Goal: Task Accomplishment & Management: Use online tool/utility

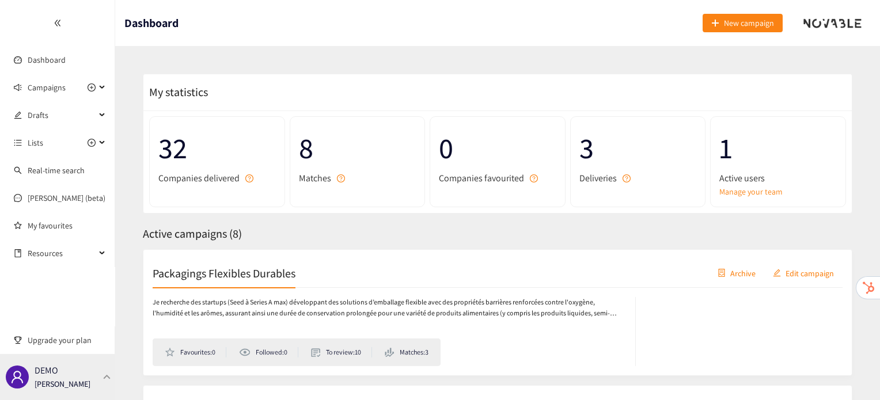
click at [75, 396] on div "DEMO [PERSON_NAME]" at bounding box center [57, 377] width 115 height 46
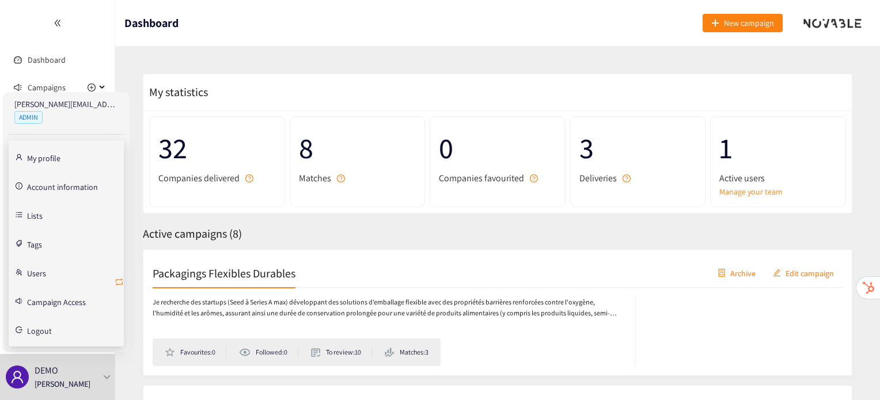
click at [120, 279] on icon "retweet" at bounding box center [119, 282] width 7 height 7
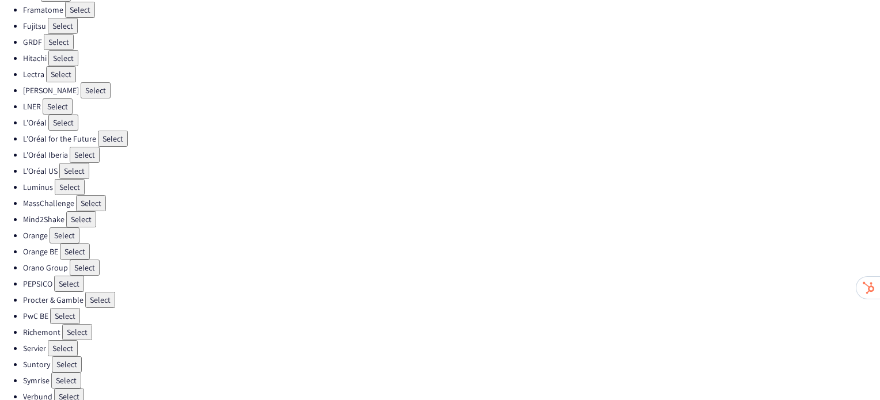
scroll to position [309, 0]
click at [99, 292] on button "Select" at bounding box center [100, 300] width 30 height 16
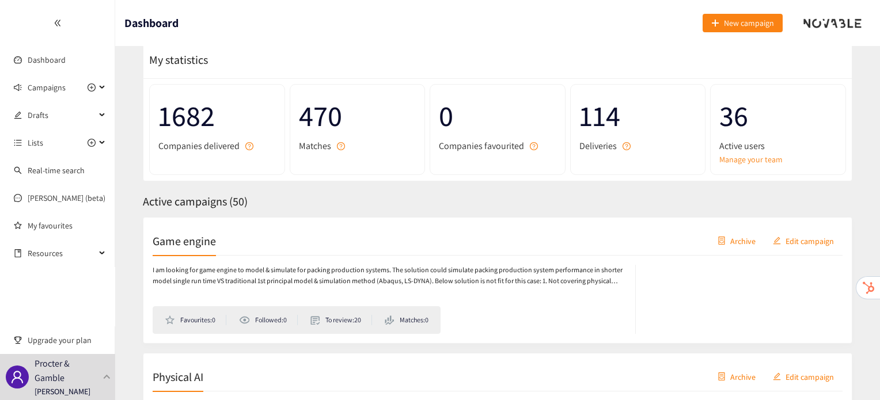
scroll to position [32, 0]
click at [184, 253] on div "Game engine Archive Edit campaign" at bounding box center [498, 241] width 690 height 29
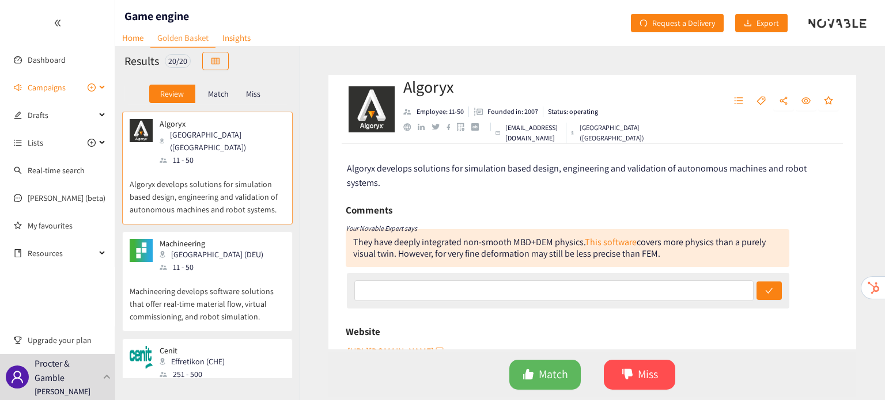
click at [60, 87] on span "Campaigns" at bounding box center [47, 87] width 38 height 23
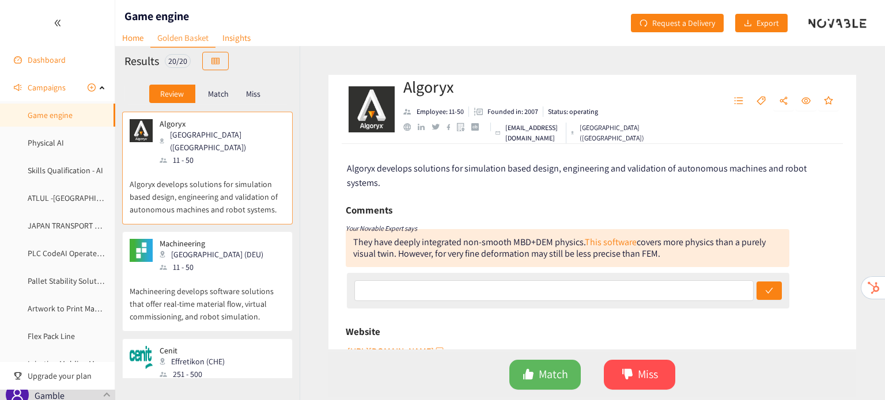
click at [37, 57] on link "Dashboard" at bounding box center [47, 60] width 38 height 10
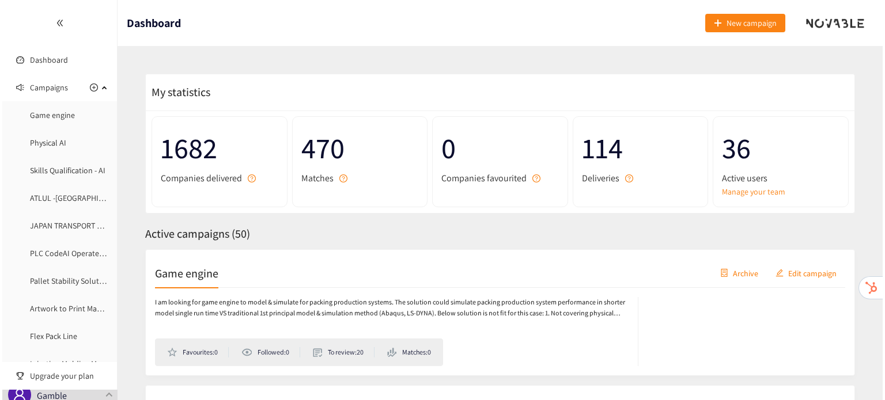
scroll to position [569, 0]
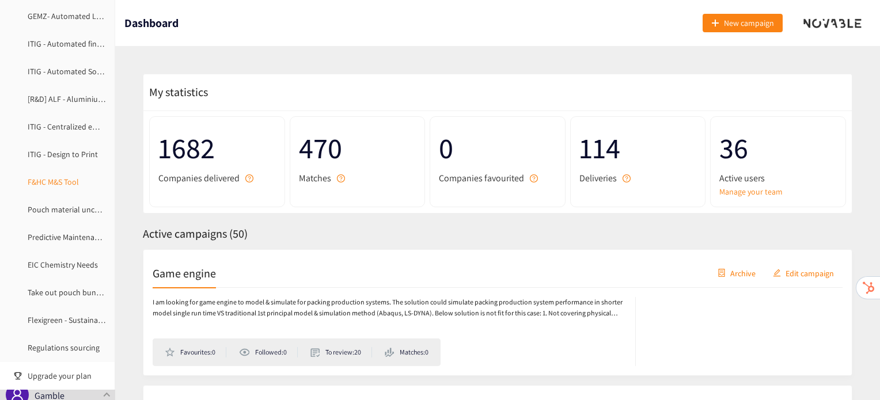
click at [58, 187] on link "F&HC M&S Tool" at bounding box center [53, 182] width 51 height 10
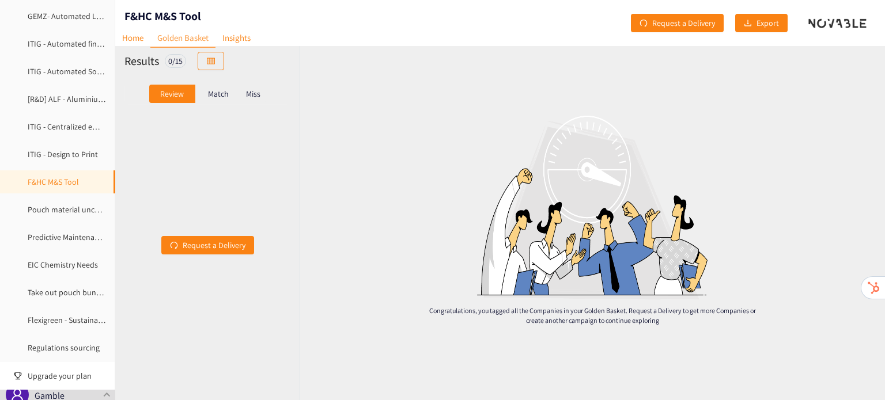
click at [214, 89] on p "Match" at bounding box center [218, 93] width 21 height 9
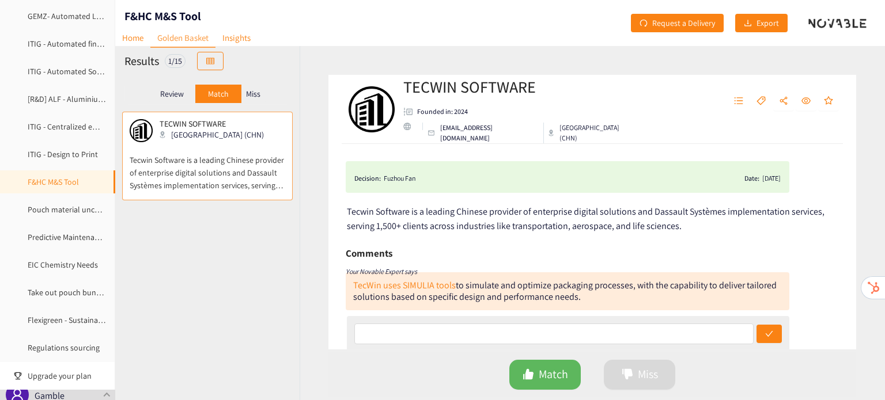
click at [263, 92] on div "Miss" at bounding box center [253, 94] width 24 height 18
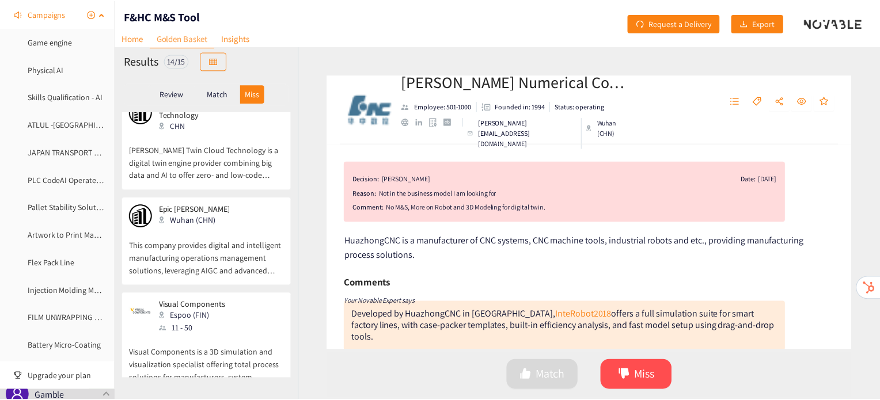
scroll to position [71, 0]
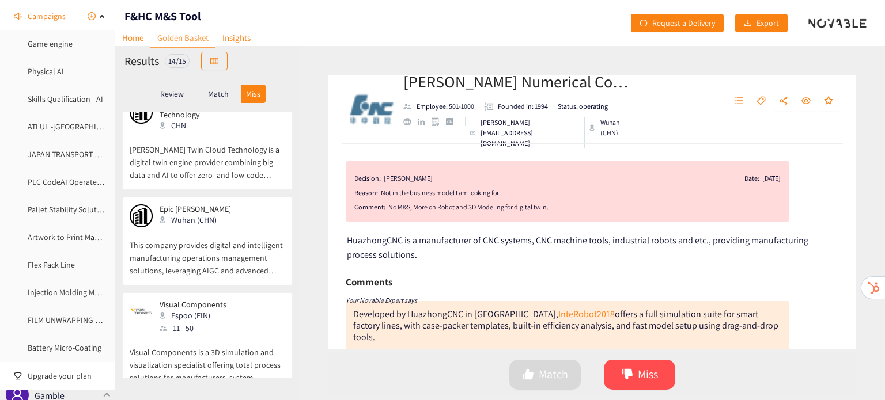
click at [93, 395] on p "Procter & Gamble" at bounding box center [67, 388] width 64 height 29
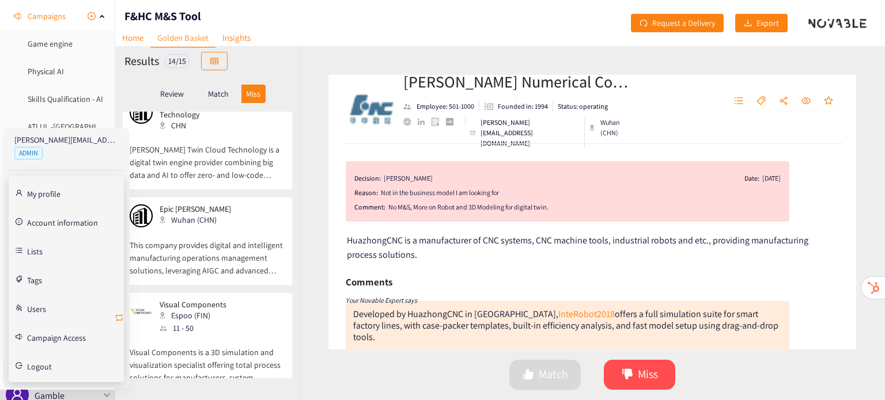
click at [122, 315] on icon "retweet" at bounding box center [119, 317] width 9 height 9
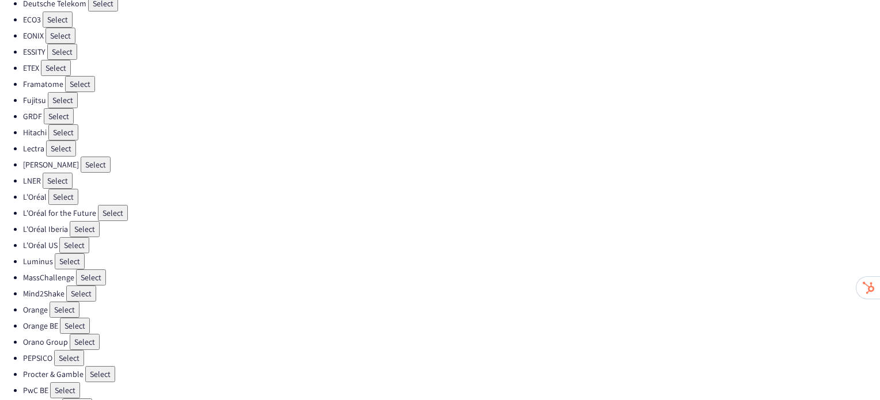
scroll to position [326, 0]
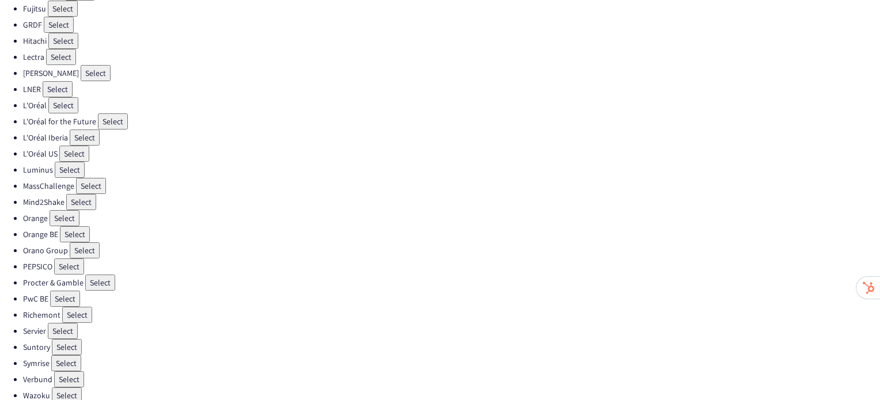
click at [56, 49] on button "Select" at bounding box center [61, 57] width 30 height 16
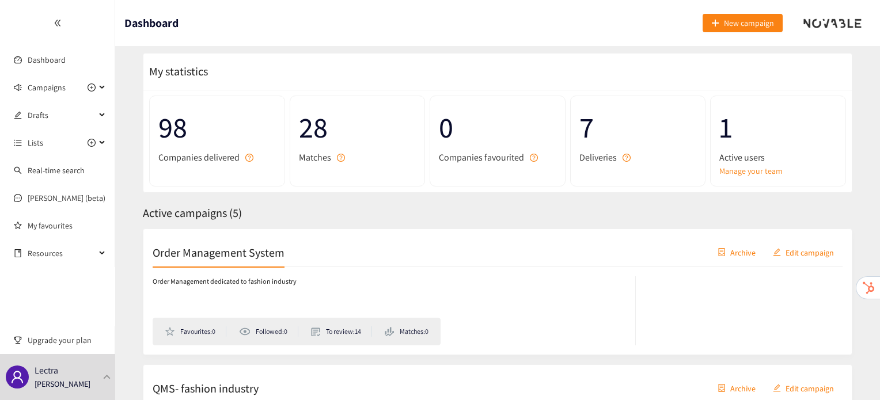
scroll to position [22, 0]
click at [248, 247] on h2 "Order Management System" at bounding box center [219, 251] width 132 height 16
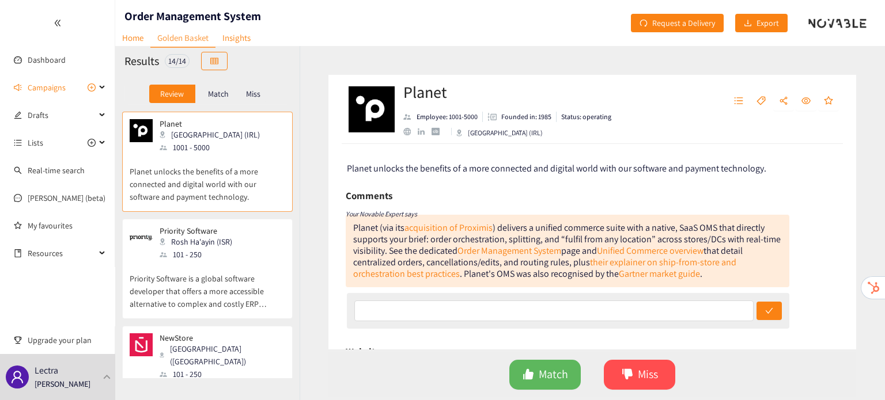
click at [256, 90] on p "Miss" at bounding box center [253, 93] width 14 height 9
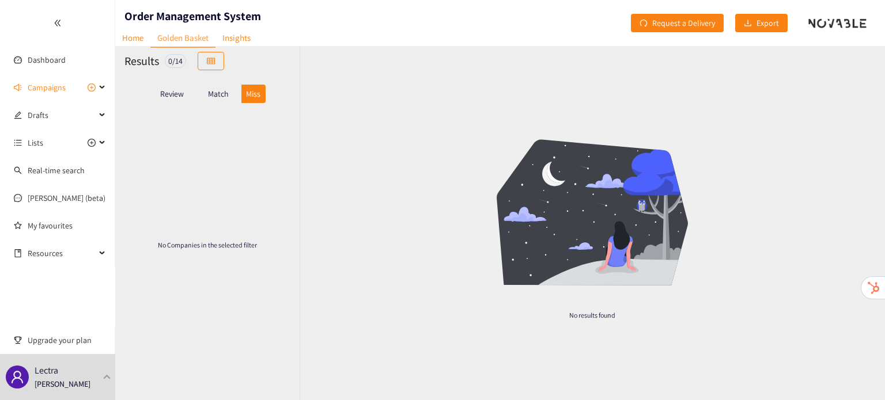
click at [217, 92] on p "Match" at bounding box center [218, 93] width 21 height 9
click at [175, 92] on p "Review" at bounding box center [172, 93] width 24 height 9
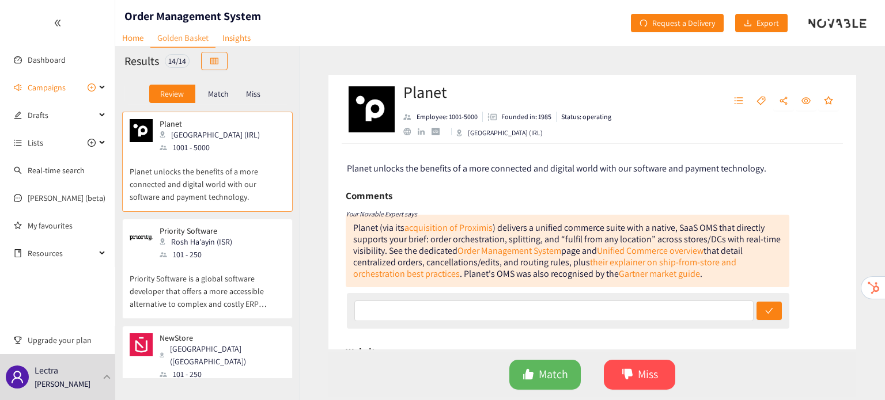
click at [210, 203] on p "Planet unlocks the benefits of a more connected and digital world with our soft…" at bounding box center [208, 179] width 156 height 50
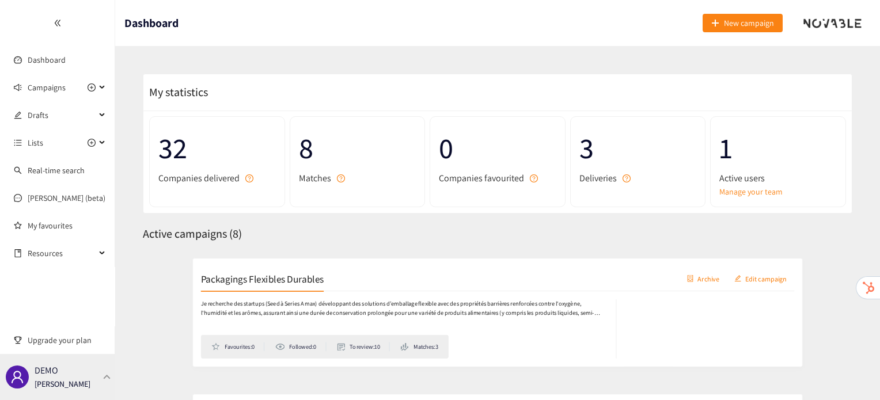
click at [92, 375] on div "DEMO [PERSON_NAME]" at bounding box center [57, 377] width 115 height 46
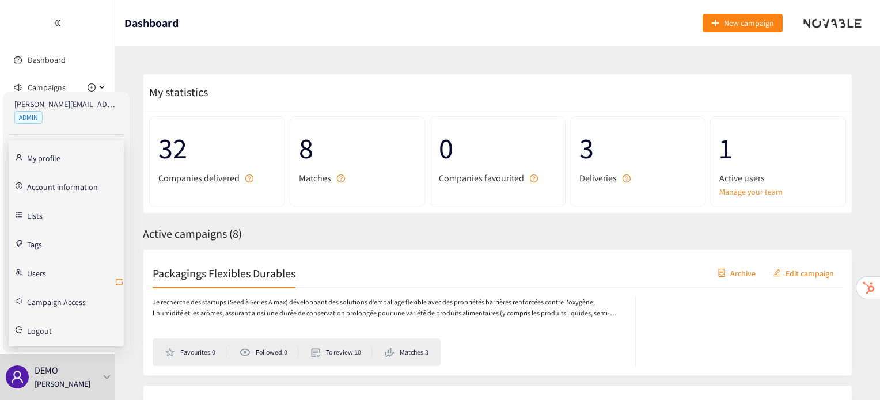
click at [122, 281] on icon "retweet" at bounding box center [119, 282] width 7 height 7
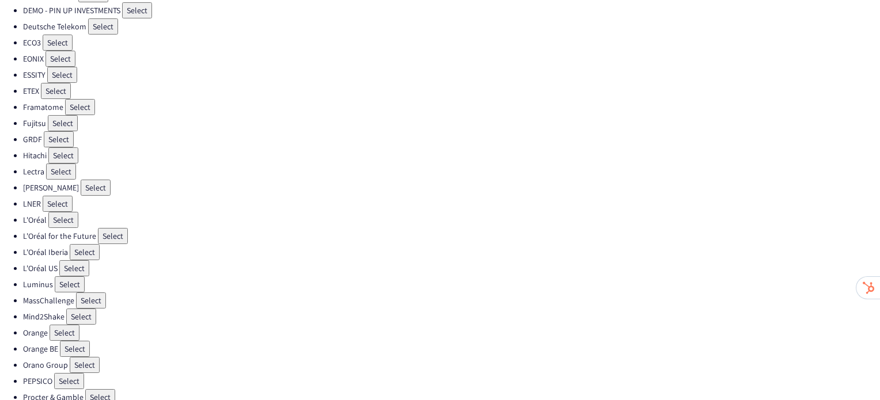
scroll to position [209, 0]
click at [78, 101] on button "Select" at bounding box center [80, 109] width 30 height 16
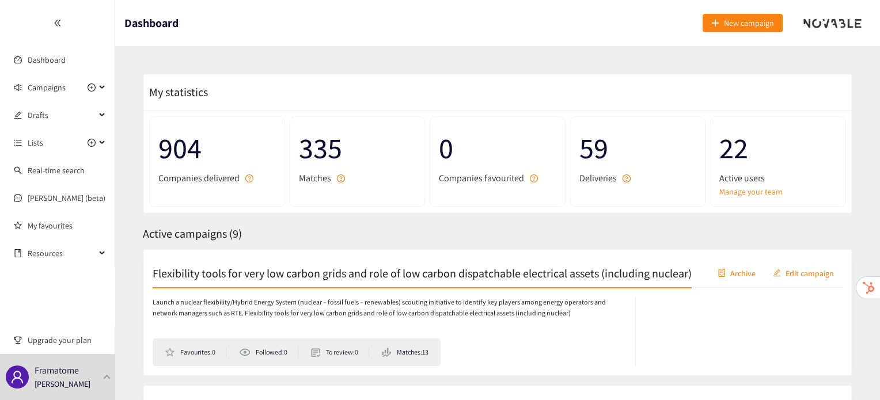
click at [241, 266] on h2 "Flexibility tools for very low carbon grids and role of low carbon dispatchable…" at bounding box center [422, 273] width 539 height 16
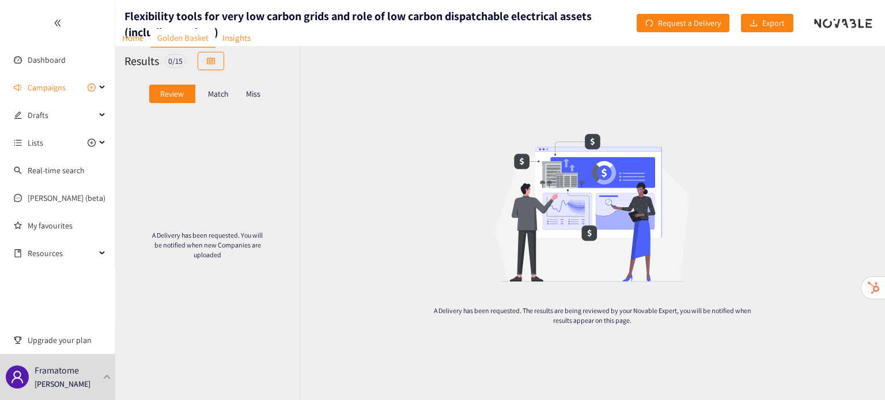
click at [220, 92] on p "Match" at bounding box center [218, 93] width 21 height 9
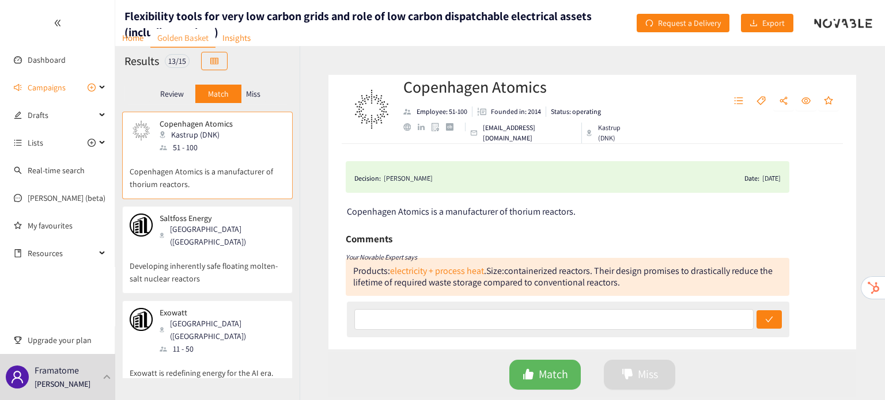
click at [256, 97] on p "Miss" at bounding box center [253, 93] width 14 height 9
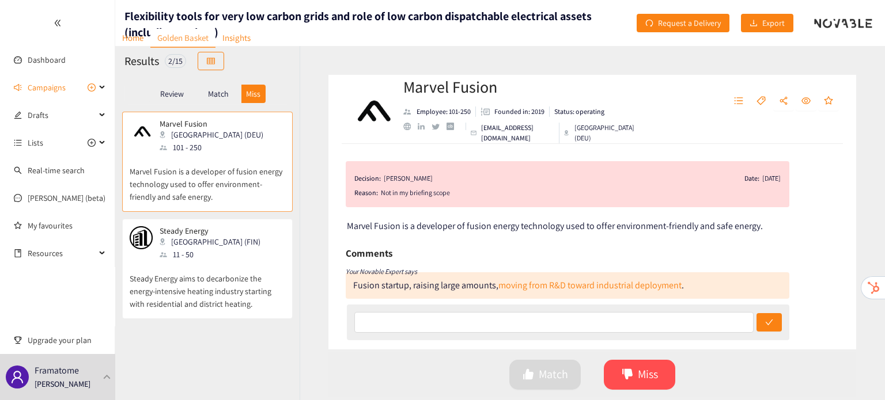
click at [230, 258] on div "Steady Energy [GEOGRAPHIC_DATA] (FIN) 11 - 50" at bounding box center [208, 243] width 156 height 35
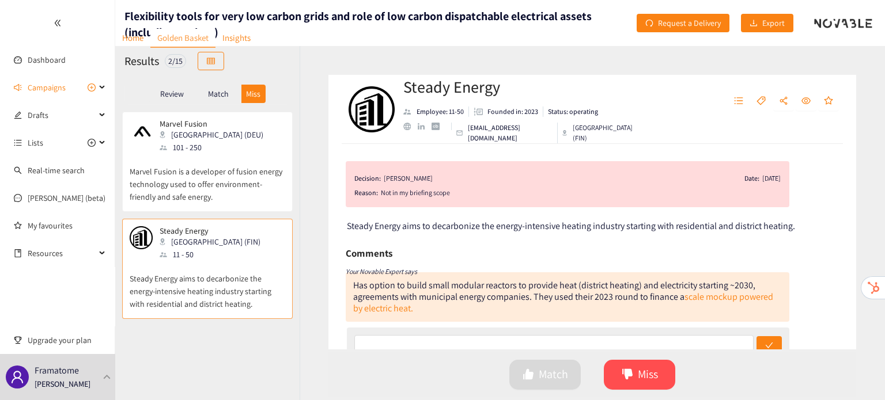
click at [218, 103] on div "Match" at bounding box center [218, 94] width 46 height 18
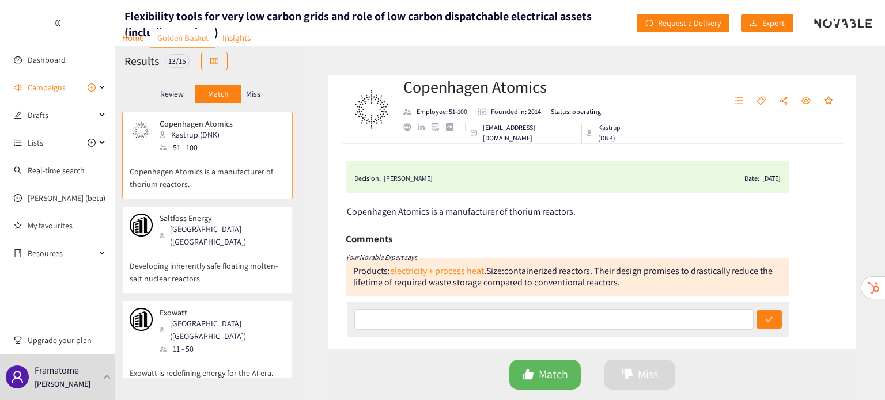
click at [239, 274] on div "Saltfoss Energy [GEOGRAPHIC_DATA] ([GEOGRAPHIC_DATA]) Developing inherently saf…" at bounding box center [208, 254] width 156 height 80
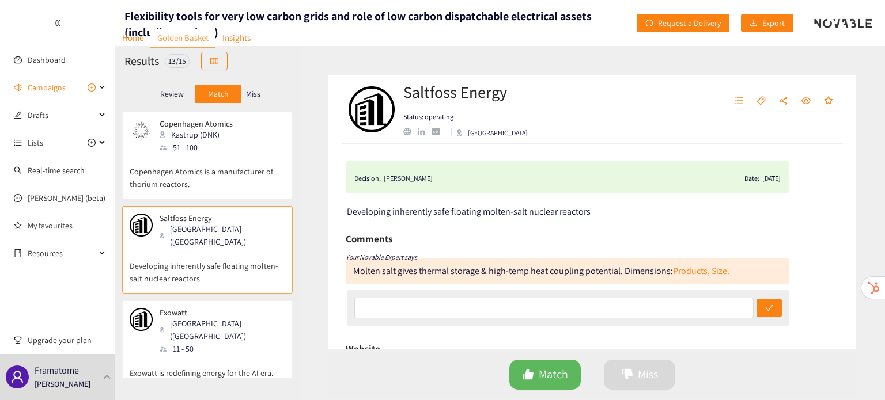
click at [248, 355] on p "Exowatt is redefining energy for the AI era. Delivering clean, modular, and sca…" at bounding box center [208, 380] width 156 height 50
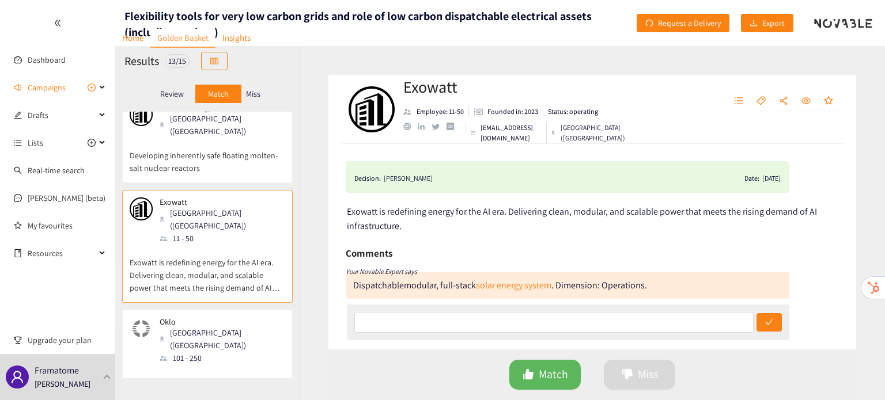
scroll to position [113, 0]
click at [248, 362] on p "Oklo is a manufacturing company engaged in the production of renewable energy s…" at bounding box center [208, 387] width 156 height 50
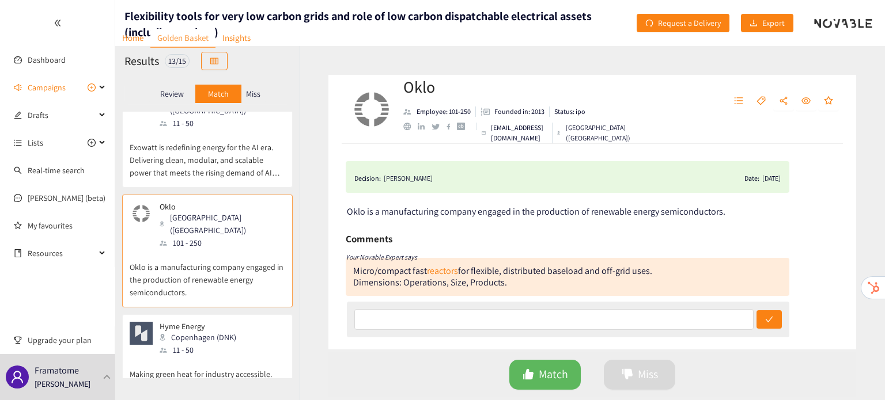
scroll to position [232, 0]
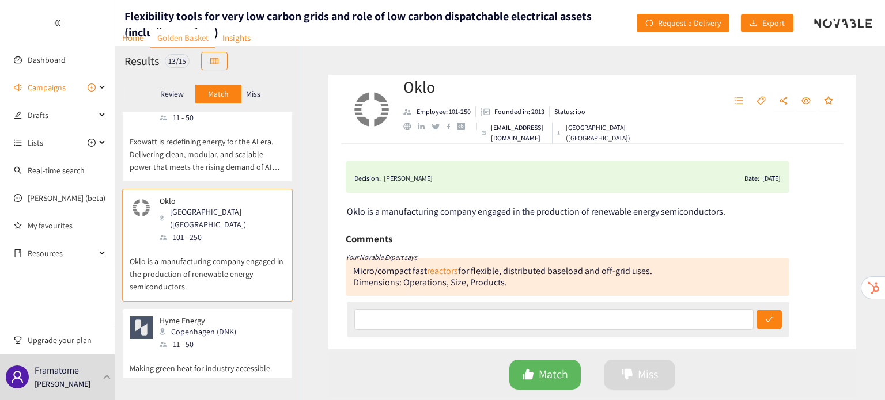
click at [268, 351] on p "Making green heat for industry accessible. Always. Hyme's solution supports the…" at bounding box center [208, 376] width 156 height 50
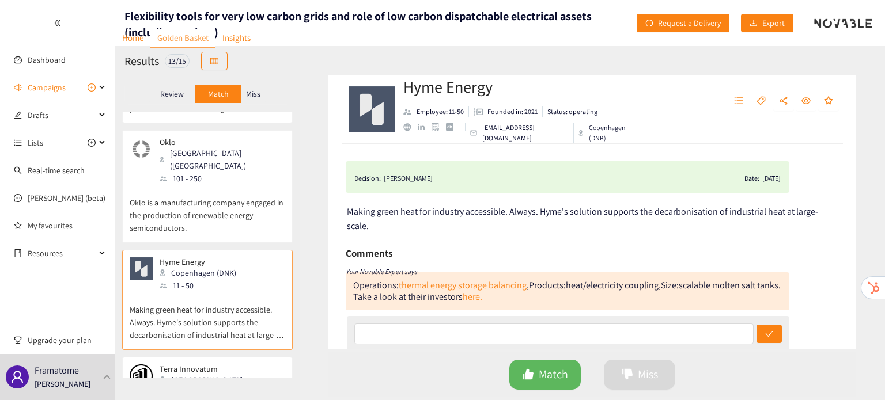
scroll to position [347, 0]
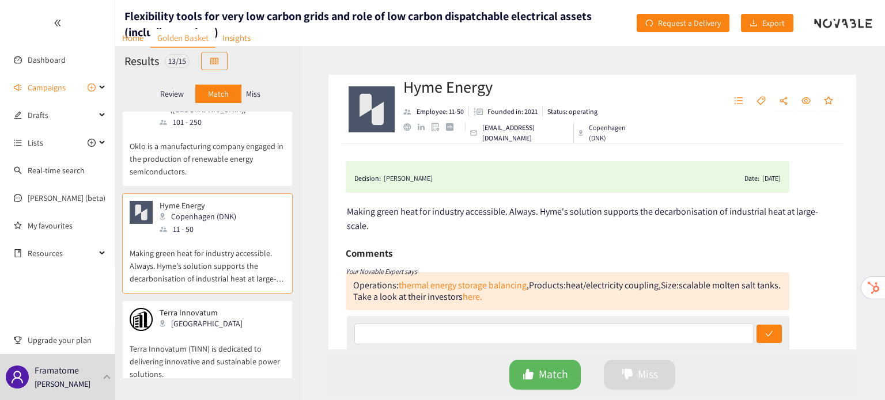
click at [200, 331] on p "Terra Innovatum (TINN) is dedicated to delivering innovative and sustainable po…" at bounding box center [208, 356] width 156 height 50
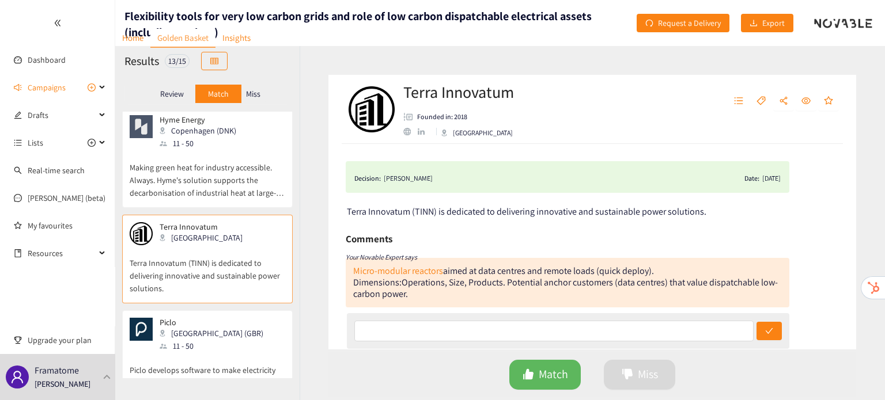
scroll to position [433, 0]
click at [214, 352] on p "Piclo develops software to make electricity grids smart, flexible and sustainab…" at bounding box center [208, 370] width 156 height 37
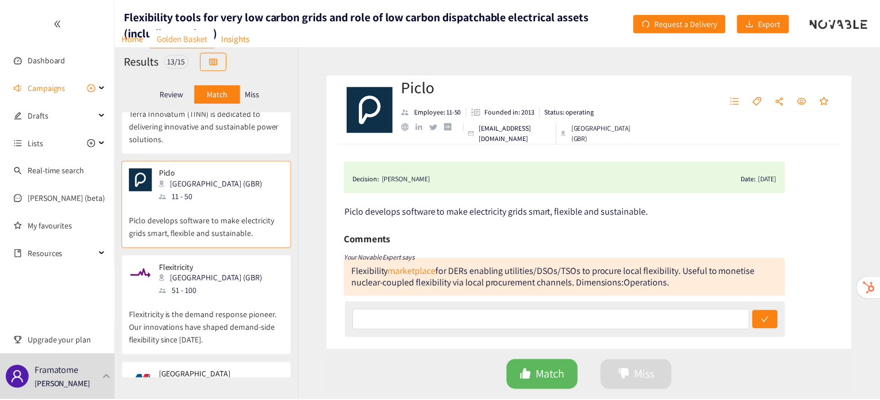
scroll to position [583, 0]
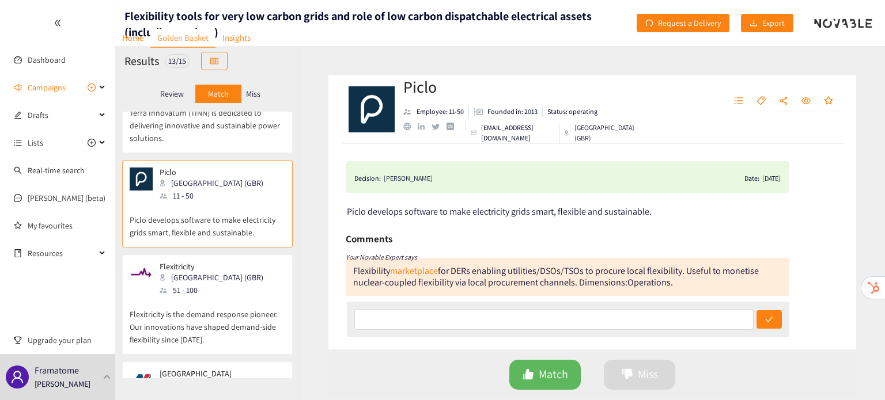
drag, startPoint x: 210, startPoint y: 317, endPoint x: 182, endPoint y: 351, distance: 43.8
click at [182, 379] on div "[GEOGRAPHIC_DATA] ([GEOGRAPHIC_DATA])" at bounding box center [222, 391] width 124 height 25
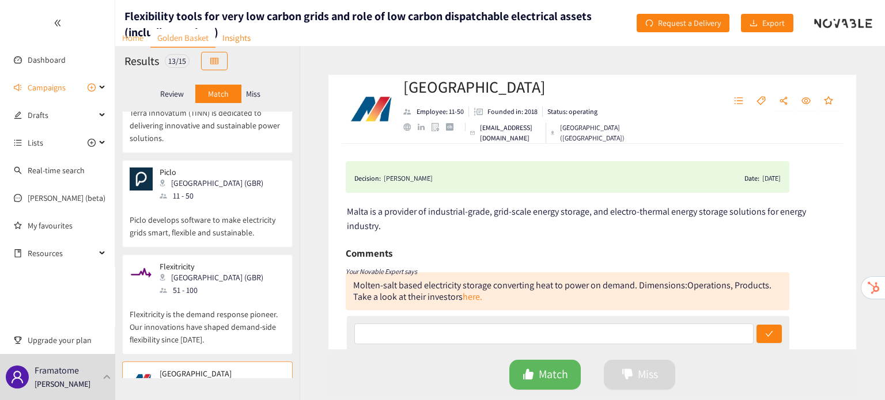
click at [135, 42] on link "Home" at bounding box center [132, 38] width 35 height 18
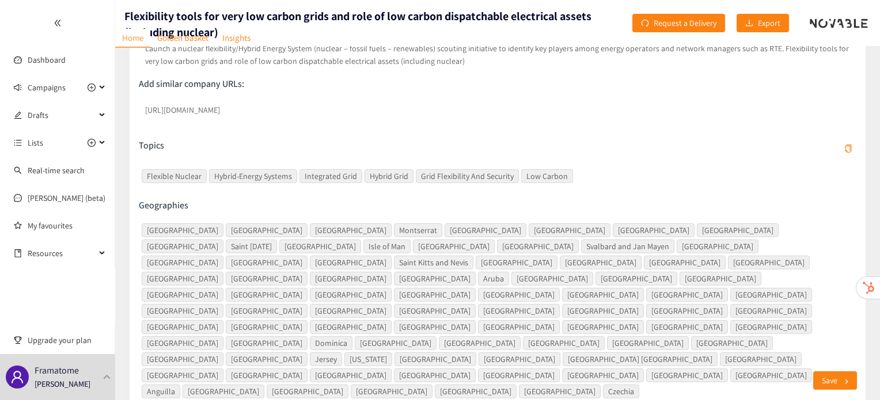
scroll to position [258, 0]
